Goal: Transaction & Acquisition: Download file/media

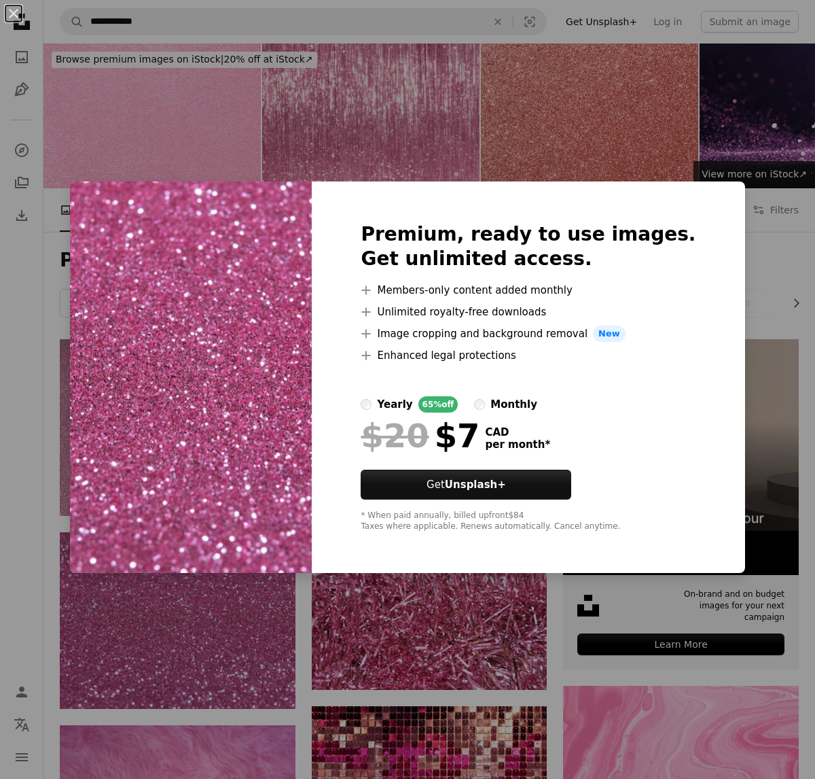
scroll to position [216, 0]
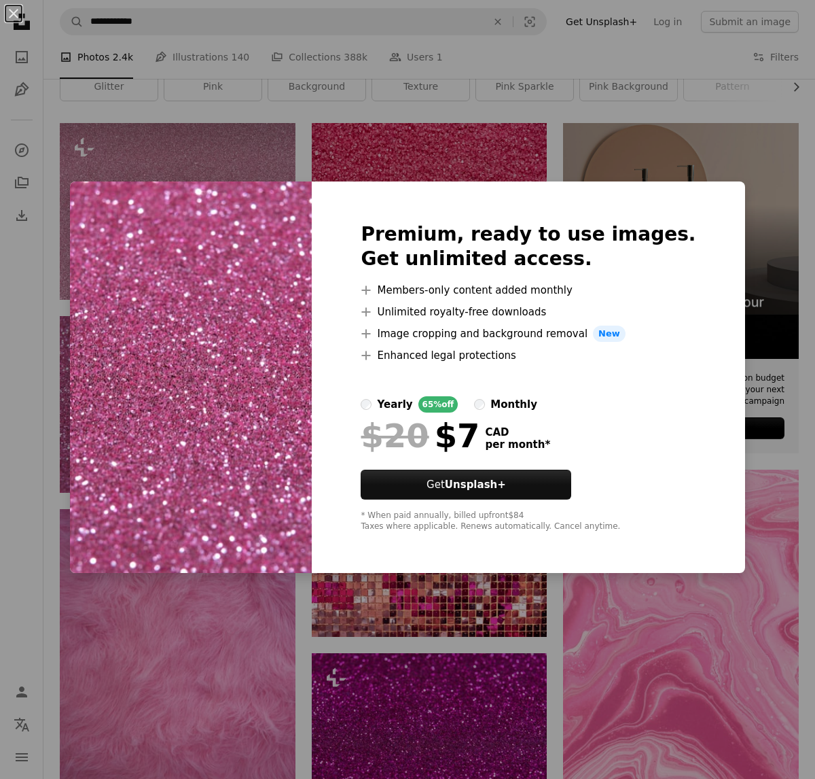
click at [805, 207] on div "An X shape Premium, ready to use images. Get unlimited access. A plus sign Memb…" at bounding box center [407, 389] width 815 height 779
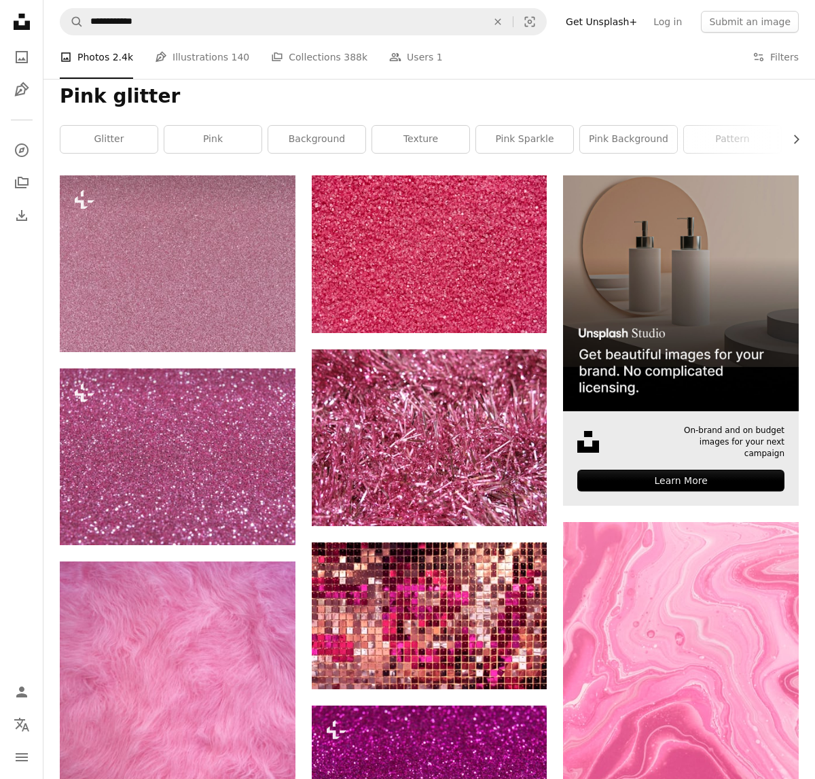
scroll to position [157, 0]
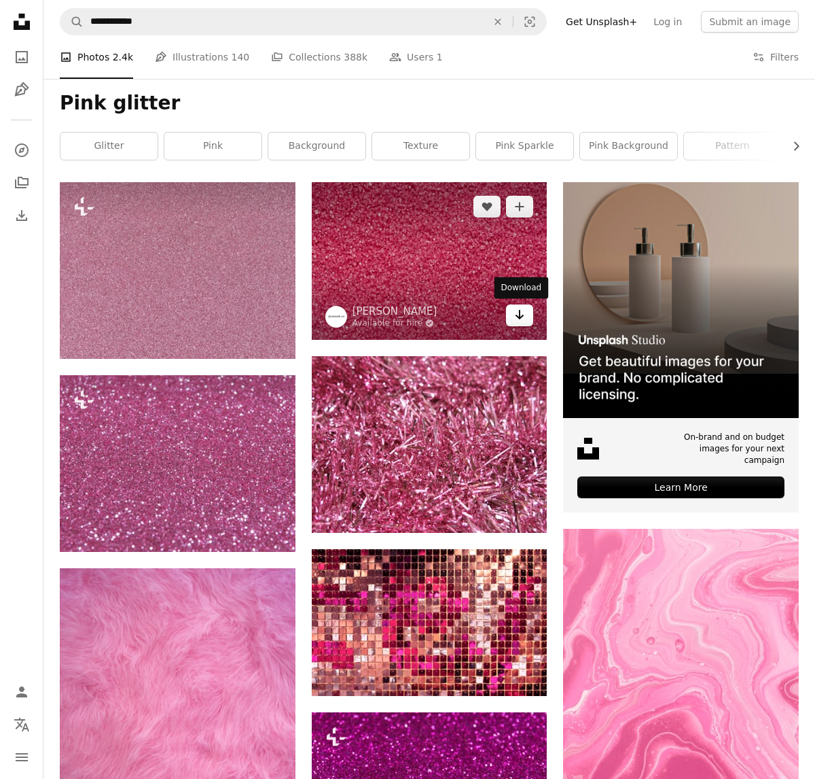
click at [526, 320] on link "Arrow pointing down" at bounding box center [519, 315] width 27 height 22
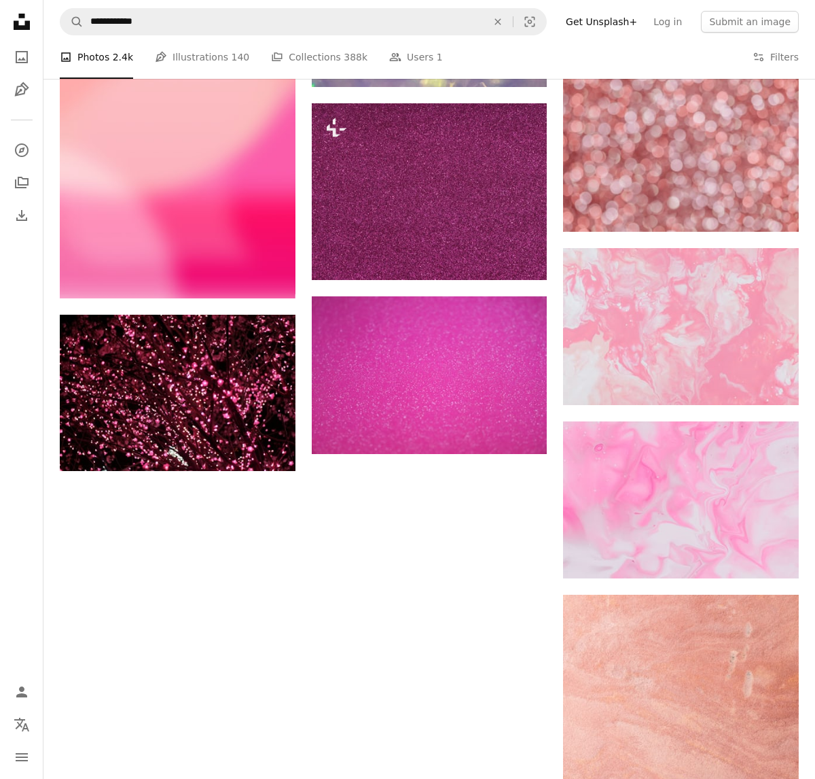
scroll to position [1333, 0]
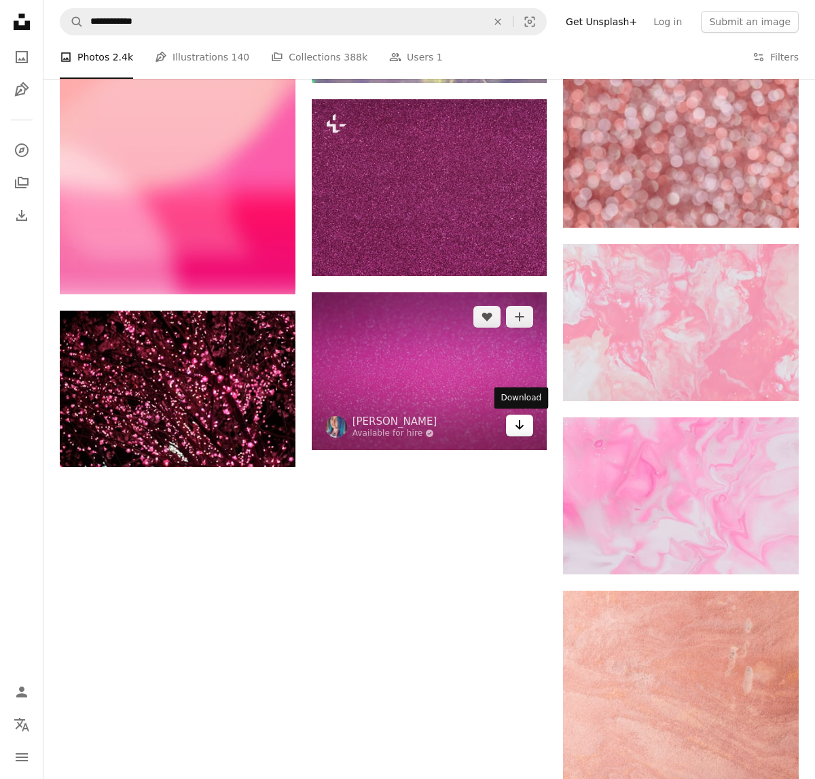
click at [517, 425] on icon "Download" at bounding box center [520, 425] width 9 height 10
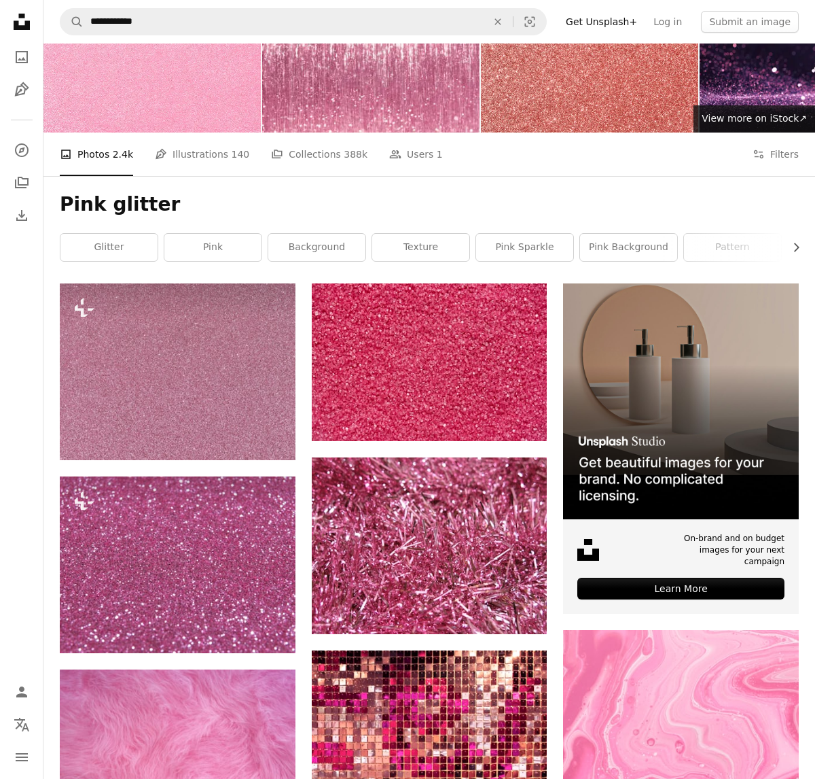
scroll to position [56, 0]
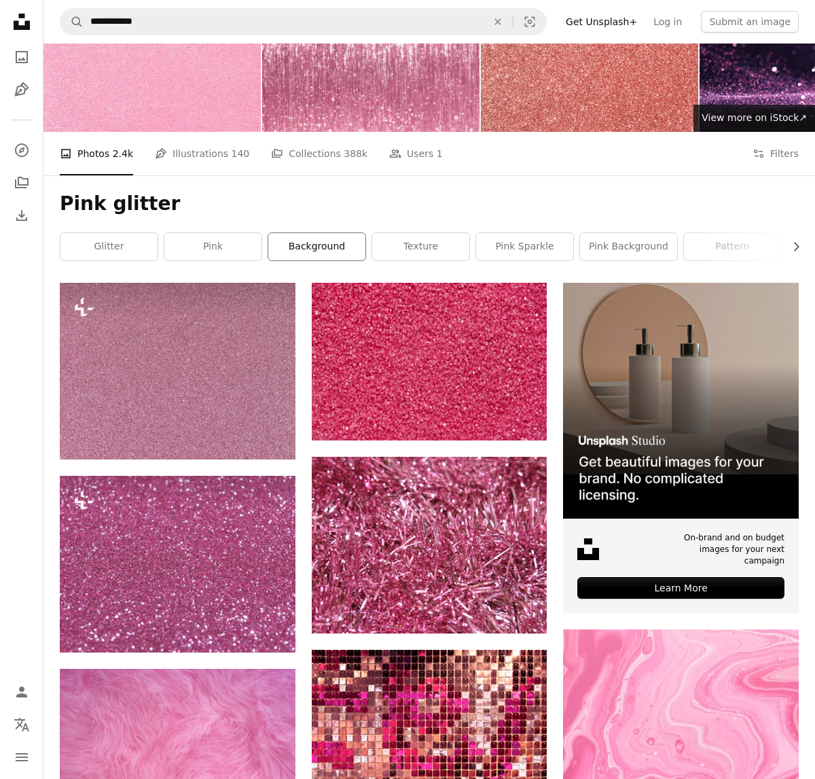
click at [331, 253] on link "background" at bounding box center [316, 246] width 97 height 27
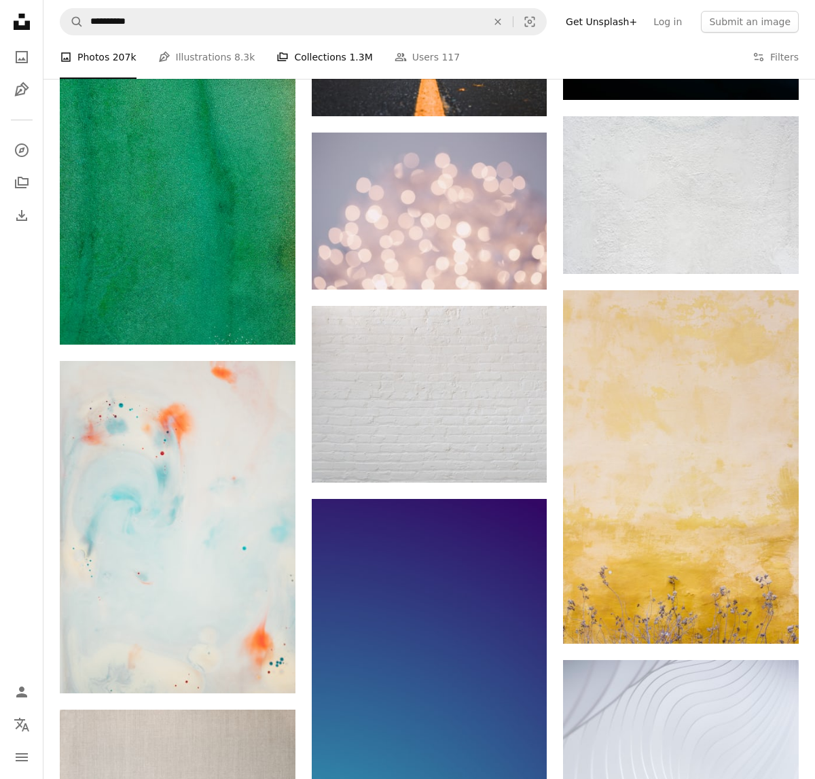
scroll to position [1053, 0]
